Goal: Find specific page/section: Find specific page/section

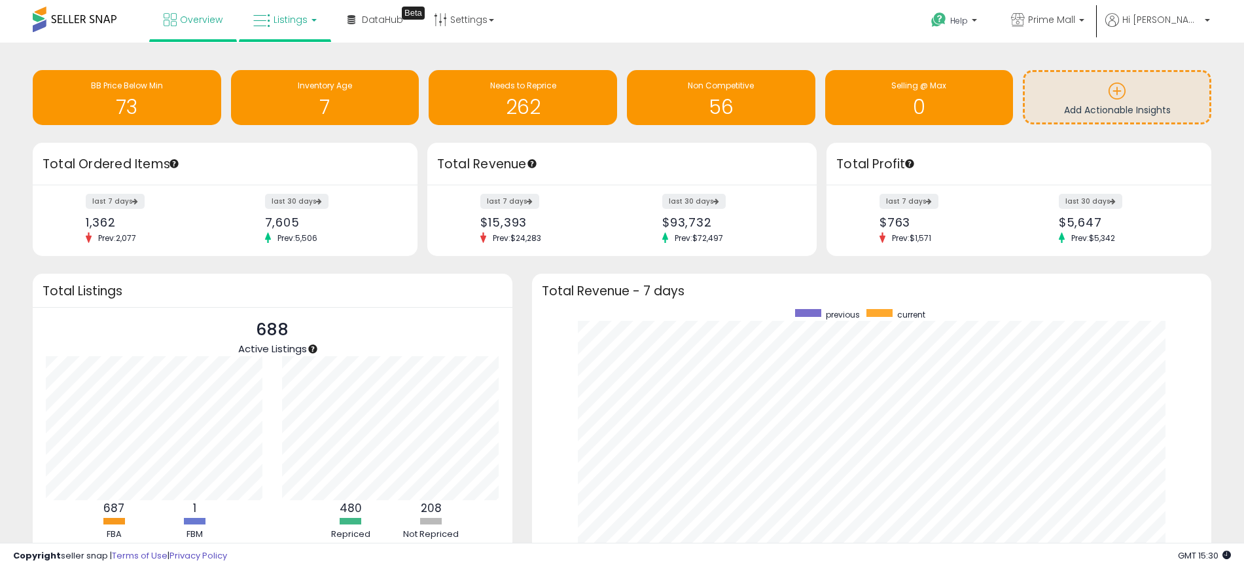
click at [274, 23] on span "Listings" at bounding box center [291, 19] width 34 height 13
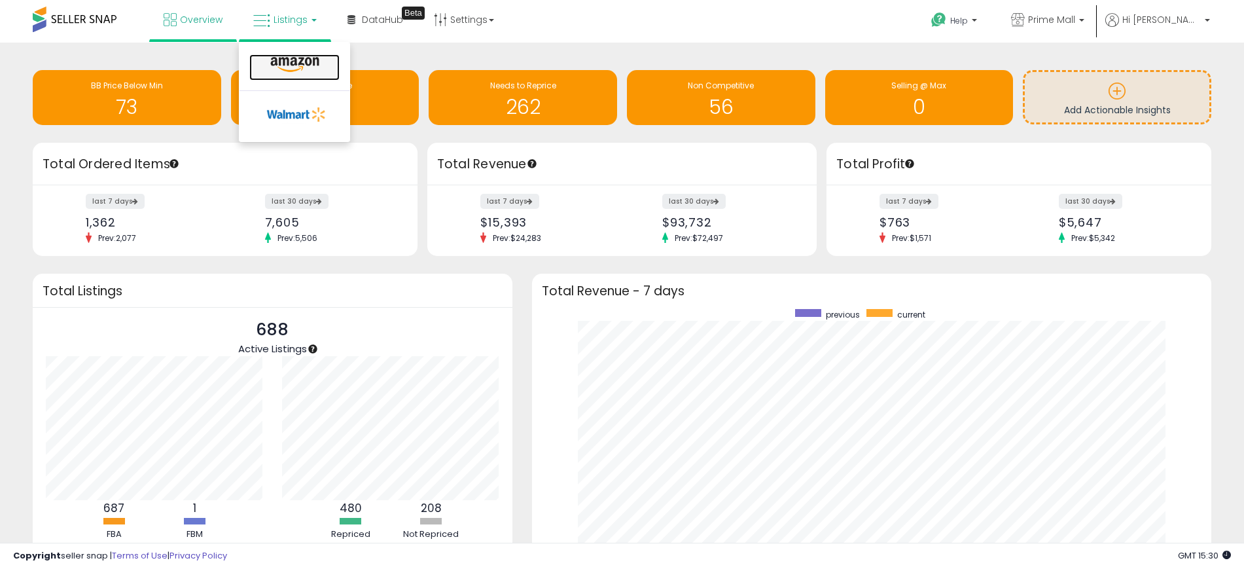
click at [286, 60] on icon at bounding box center [294, 64] width 57 height 17
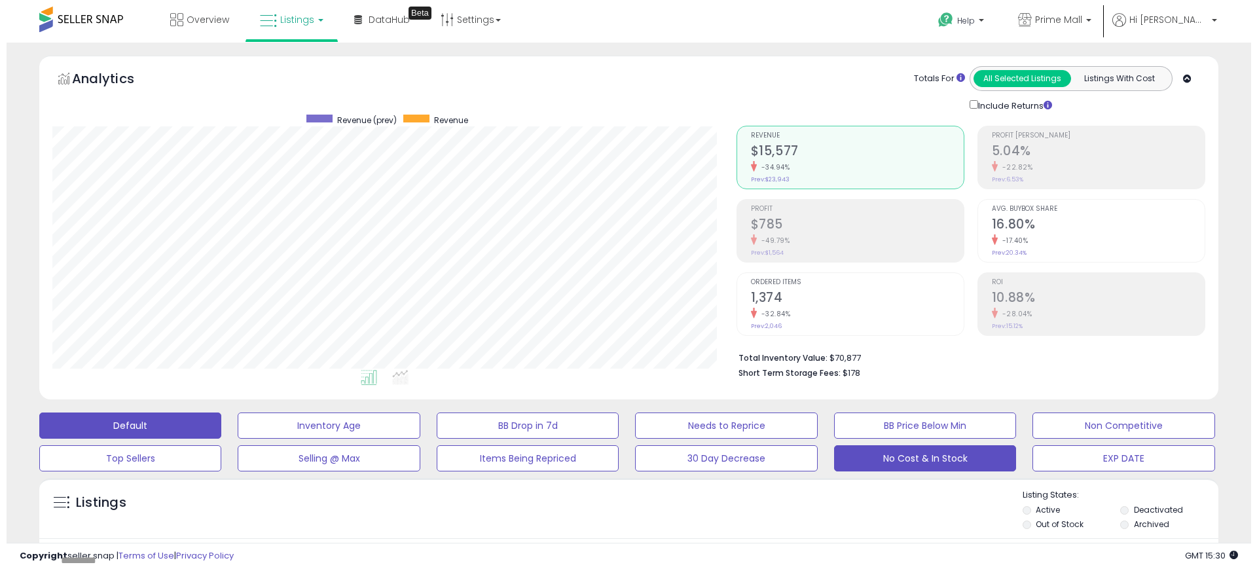
scroll to position [268, 684]
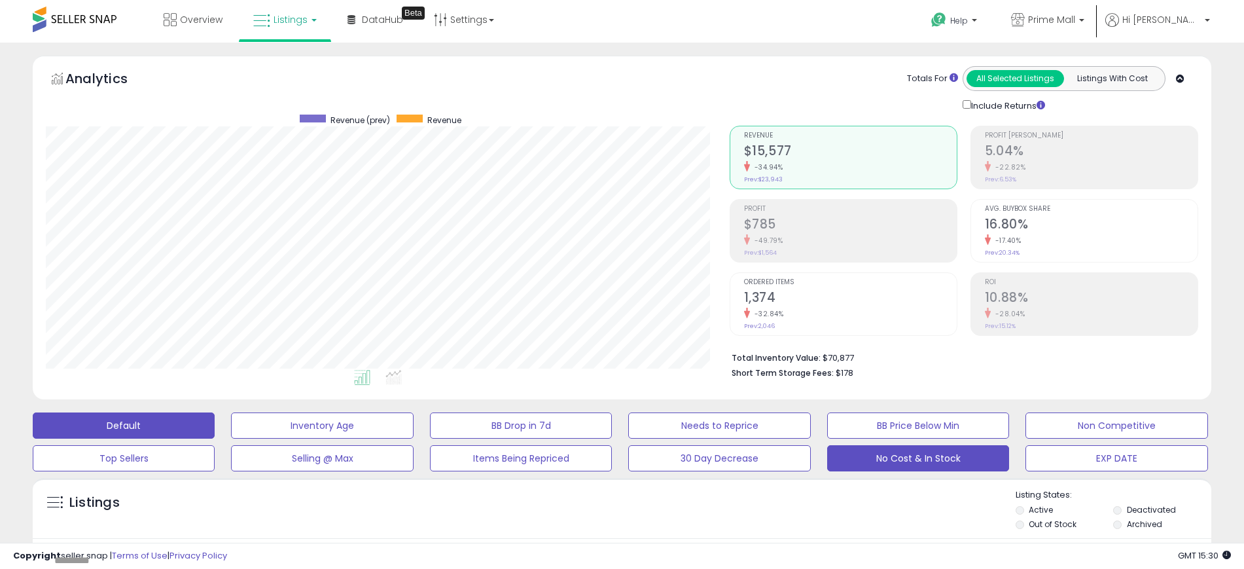
click at [896, 459] on button "No Cost & In Stock" at bounding box center [918, 458] width 182 height 26
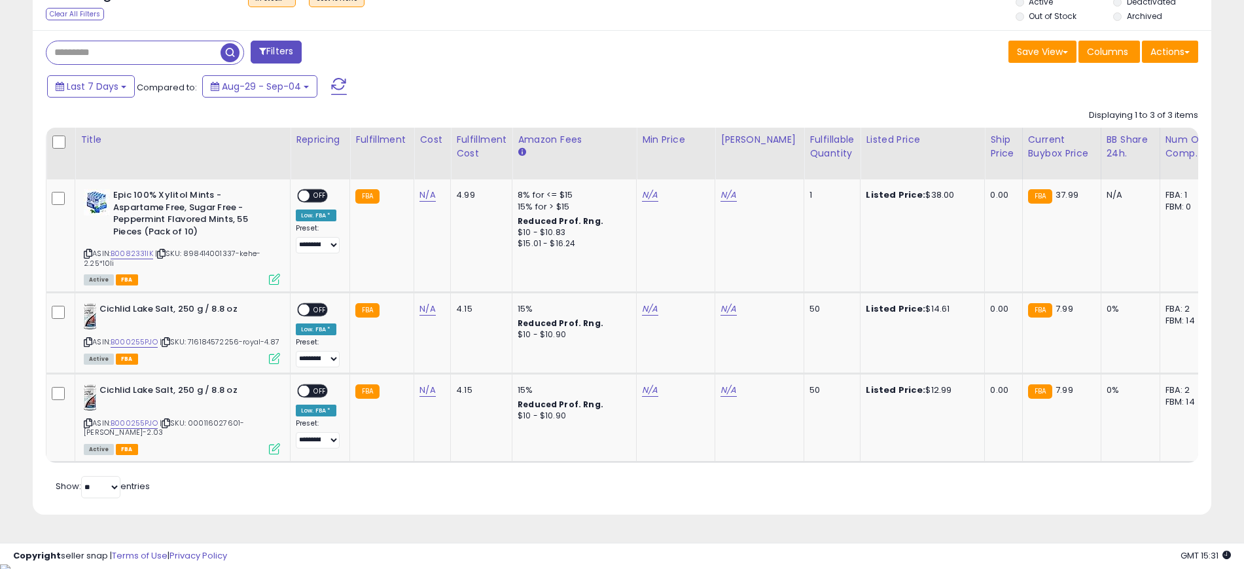
scroll to position [522, 0]
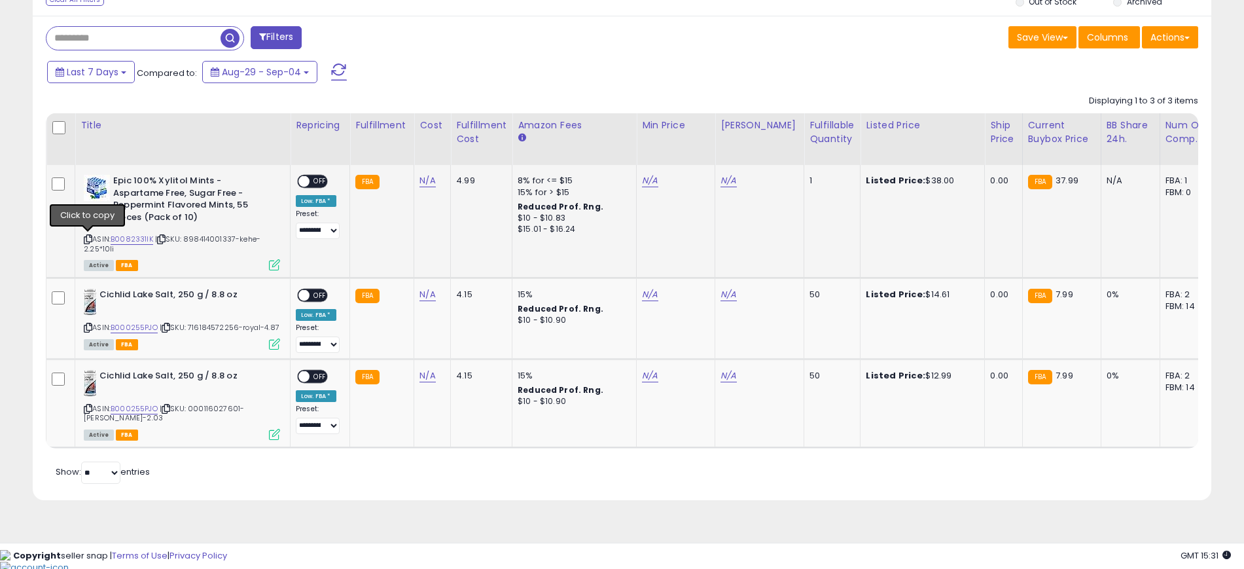
click at [86, 240] on icon at bounding box center [88, 239] width 9 height 7
click at [90, 324] on icon at bounding box center [88, 327] width 9 height 7
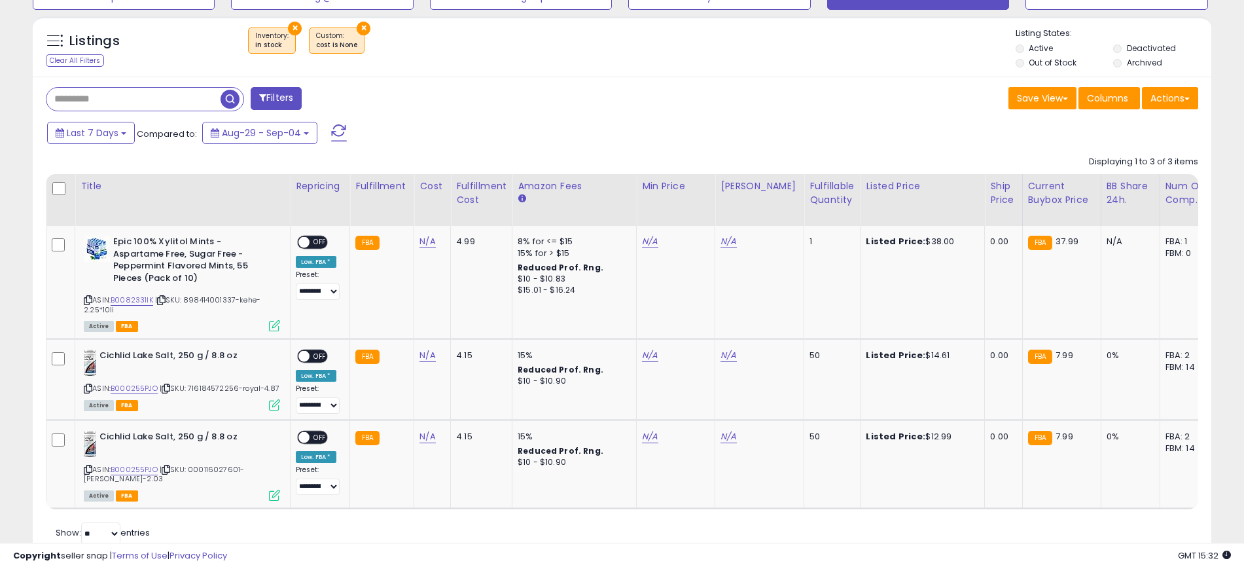
scroll to position [465, 0]
